Goal: Check status: Check status

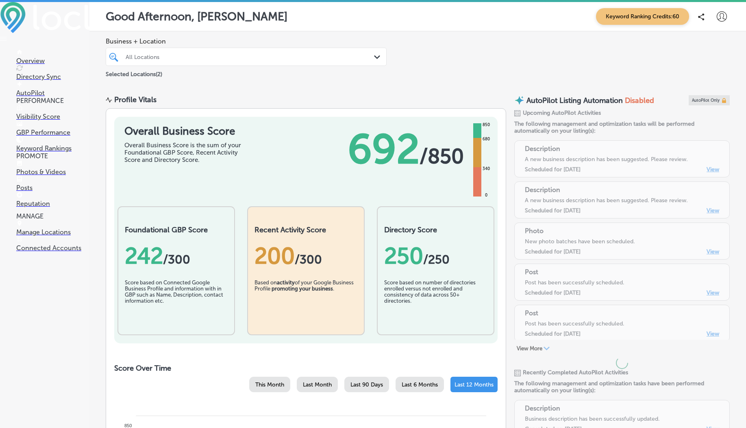
click at [38, 120] on p "Visibility Score" at bounding box center [52, 117] width 73 height 8
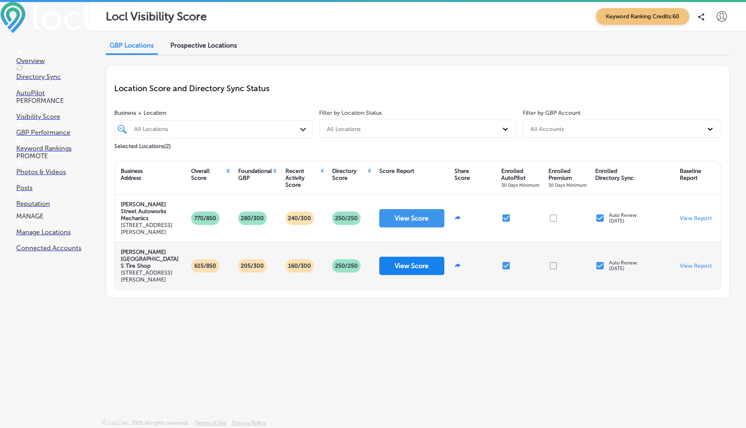
click at [398, 268] on button "View Score" at bounding box center [411, 266] width 65 height 18
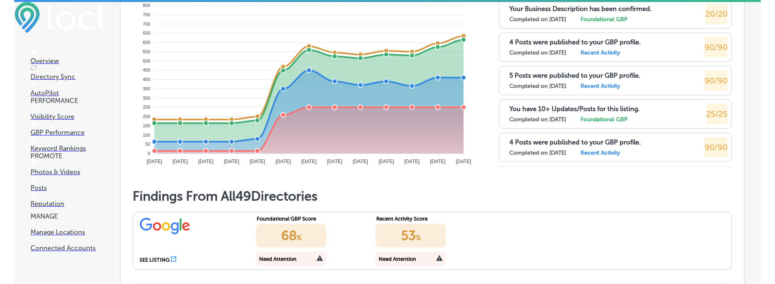
scroll to position [351, 0]
